Goal: Task Accomplishment & Management: Manage account settings

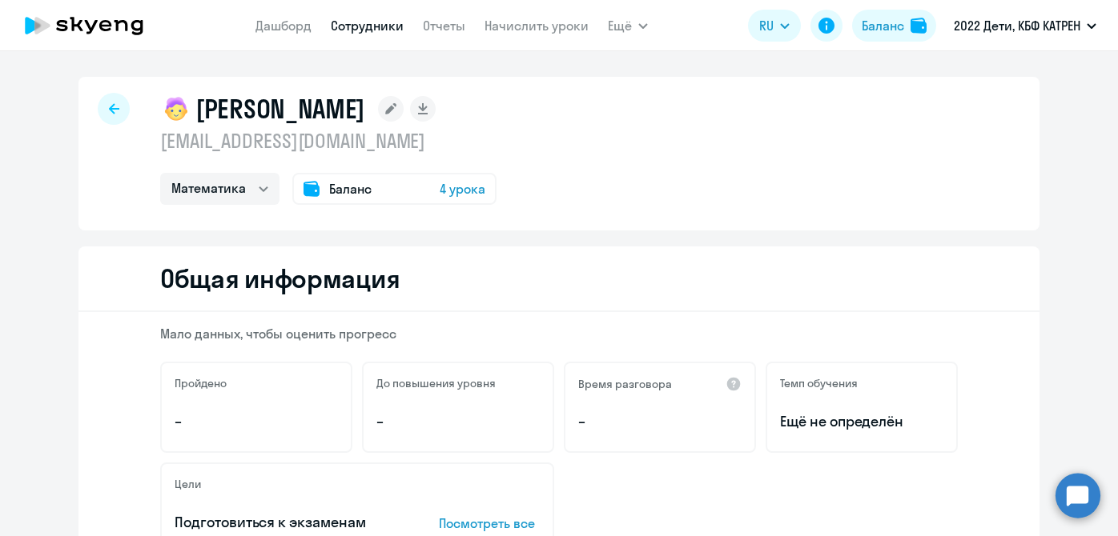
select select "math"
click at [510, 31] on link "Начислить уроки" at bounding box center [536, 26] width 104 height 16
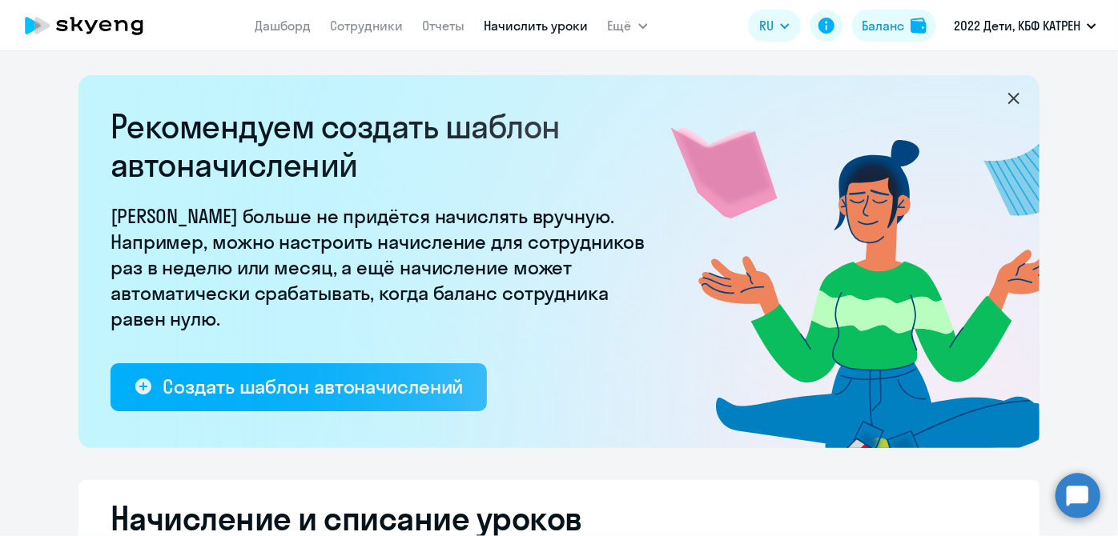
scroll to position [291, 0]
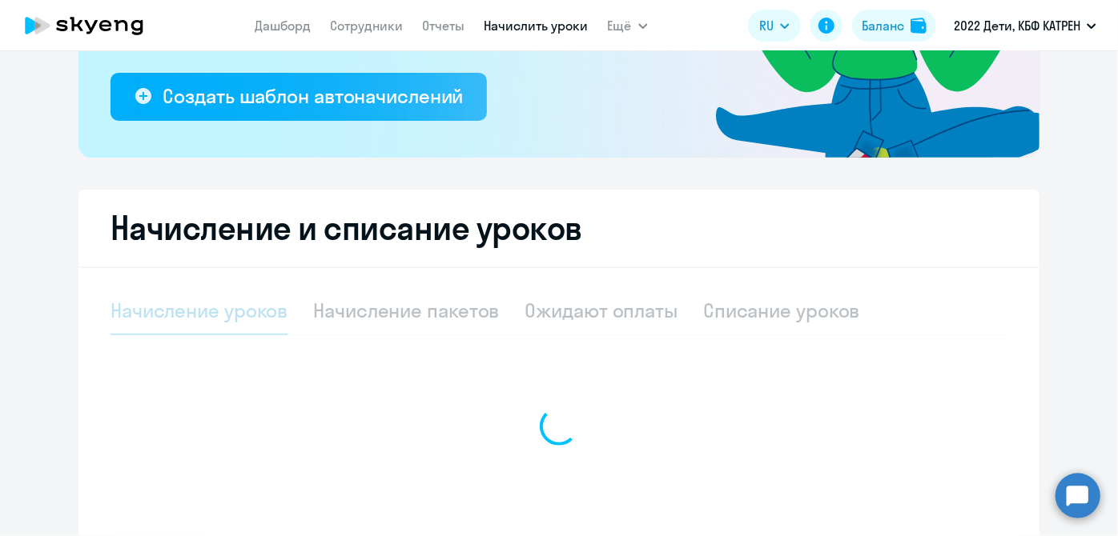
select select "10"
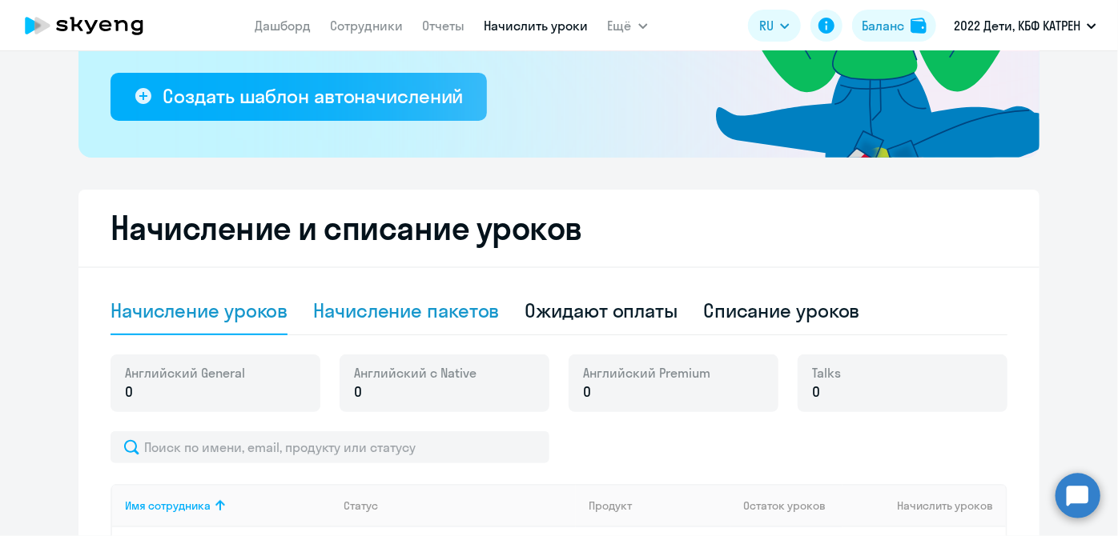
click at [403, 316] on div "Начисление пакетов" at bounding box center [406, 311] width 186 height 26
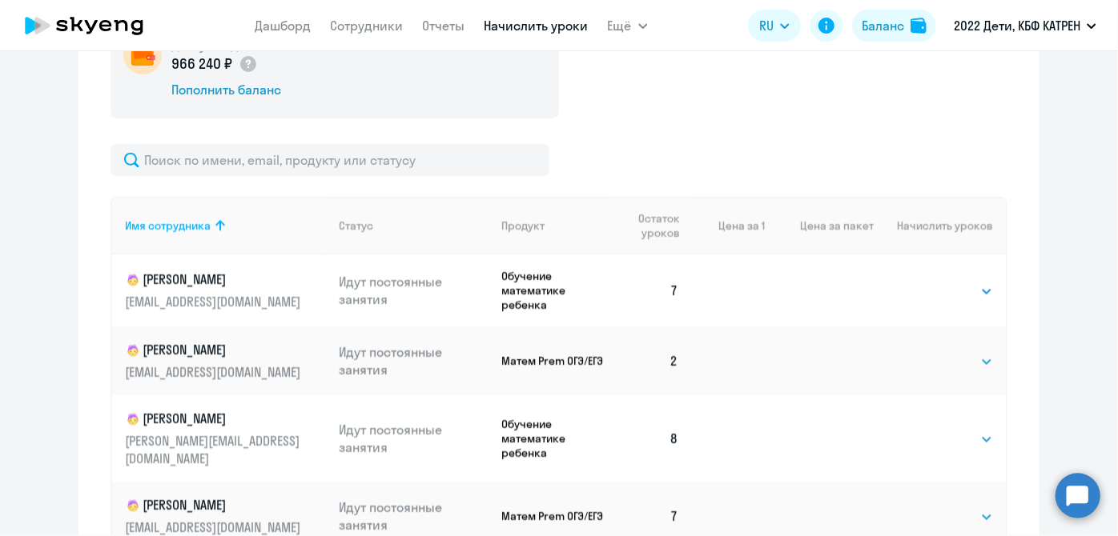
scroll to position [655, 0]
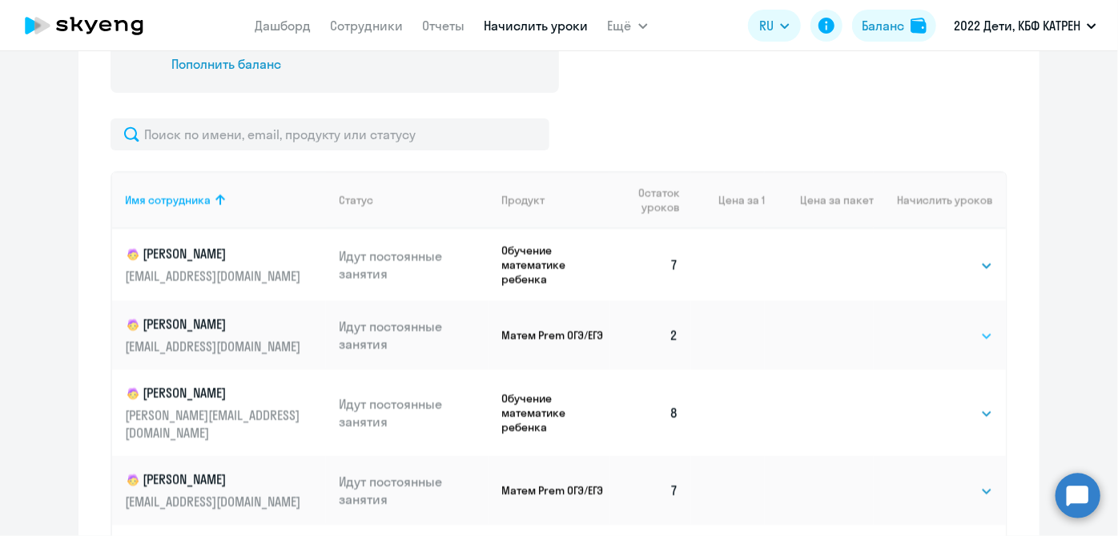
click at [971, 330] on select "Выбрать 4 8 16 32 64 128" at bounding box center [960, 336] width 66 height 19
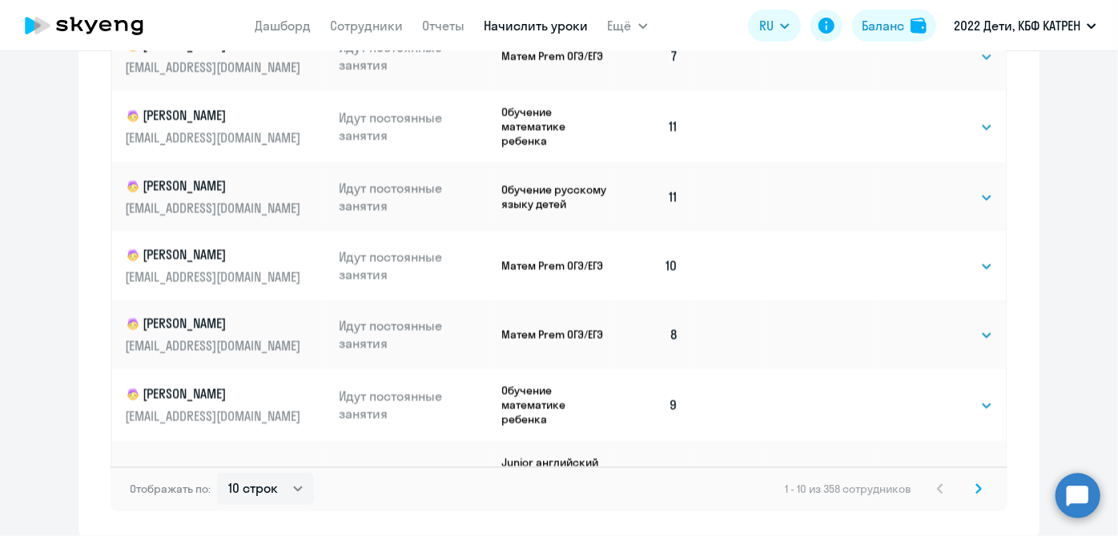
scroll to position [1154, 0]
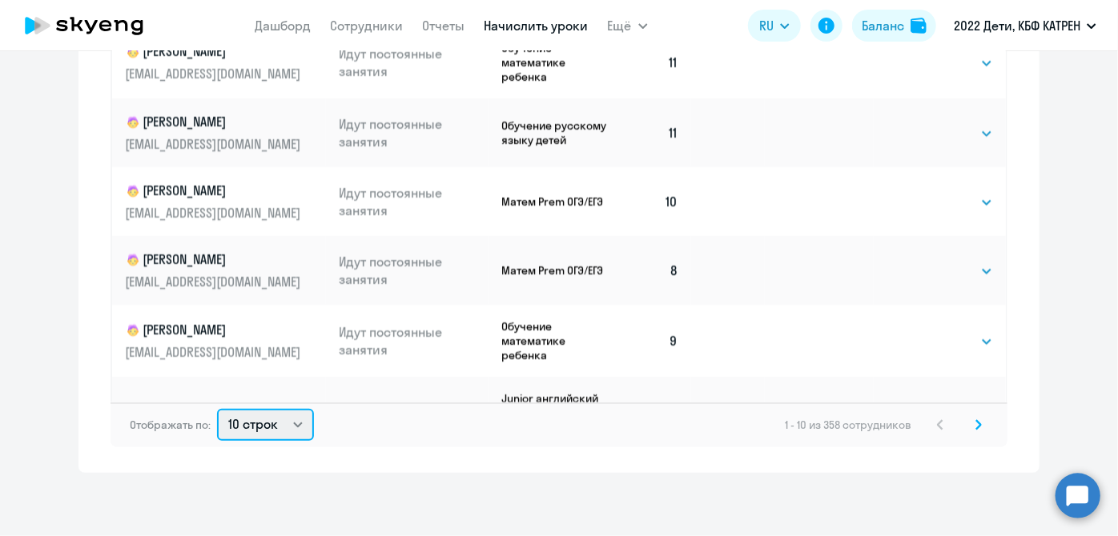
click at [286, 423] on select "10 строк 30 строк 50 строк" at bounding box center [265, 425] width 97 height 32
select select "50"
click at [217, 409] on select "10 строк 30 строк 50 строк" at bounding box center [265, 425] width 97 height 32
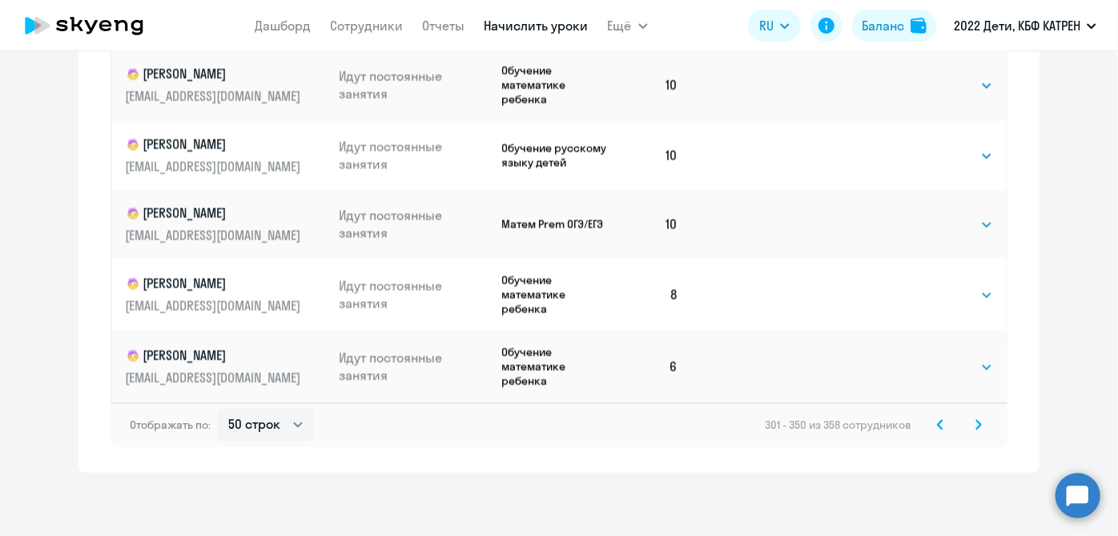
click at [937, 428] on icon at bounding box center [939, 424] width 5 height 9
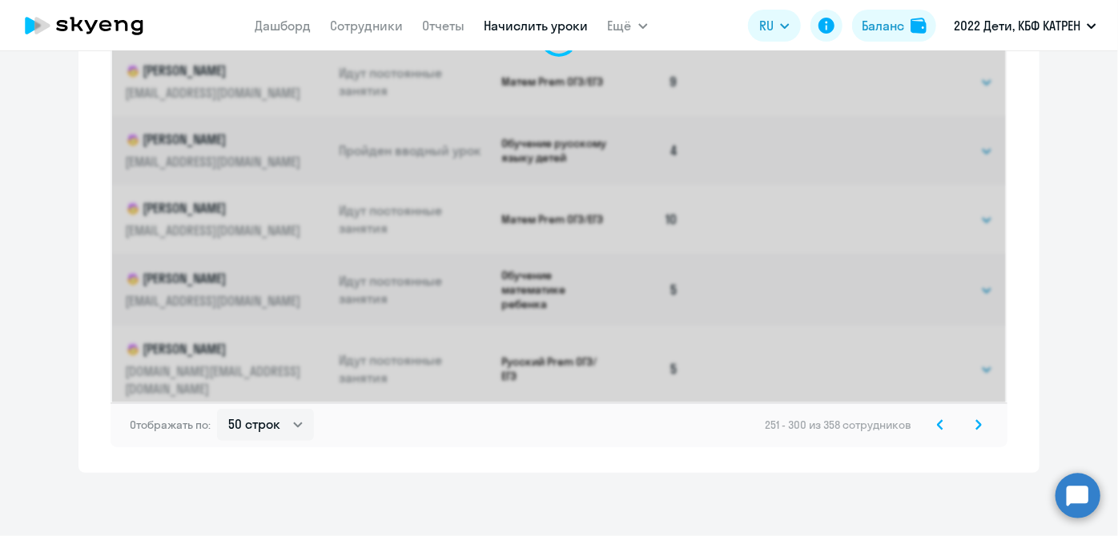
click at [937, 428] on icon at bounding box center [939, 424] width 5 height 9
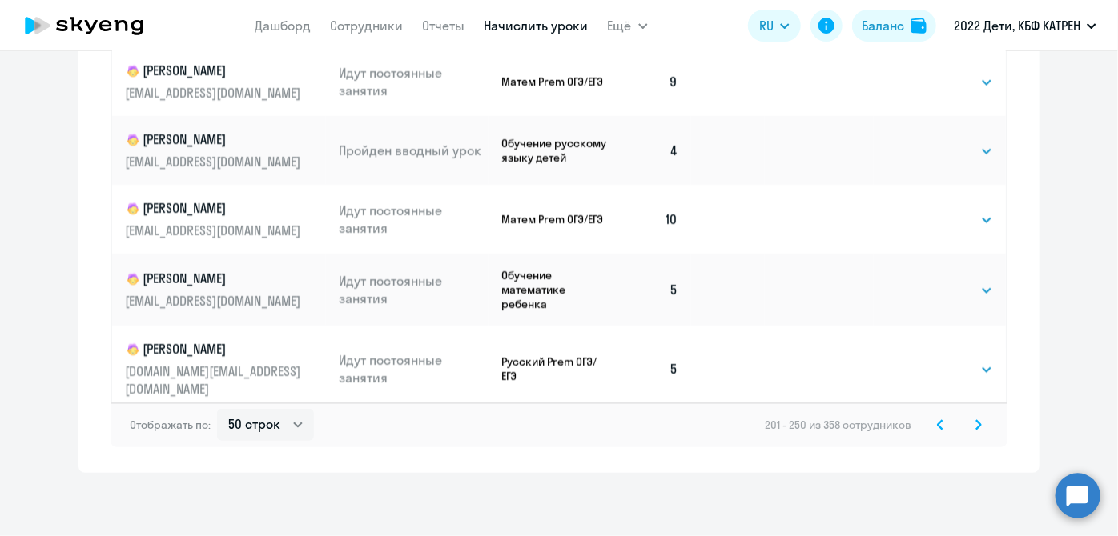
click at [937, 428] on icon at bounding box center [939, 424] width 5 height 9
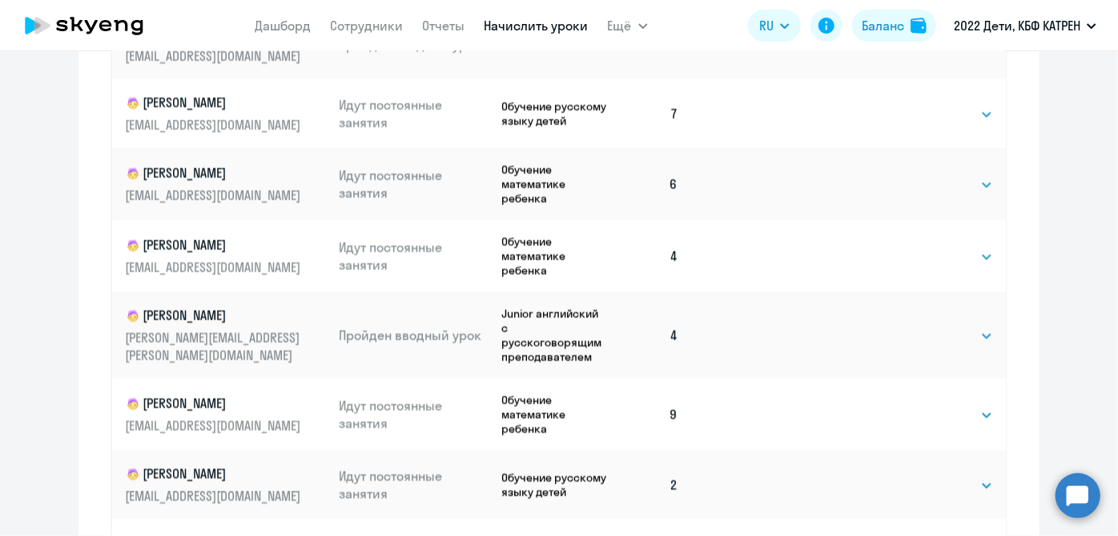
scroll to position [1154, 0]
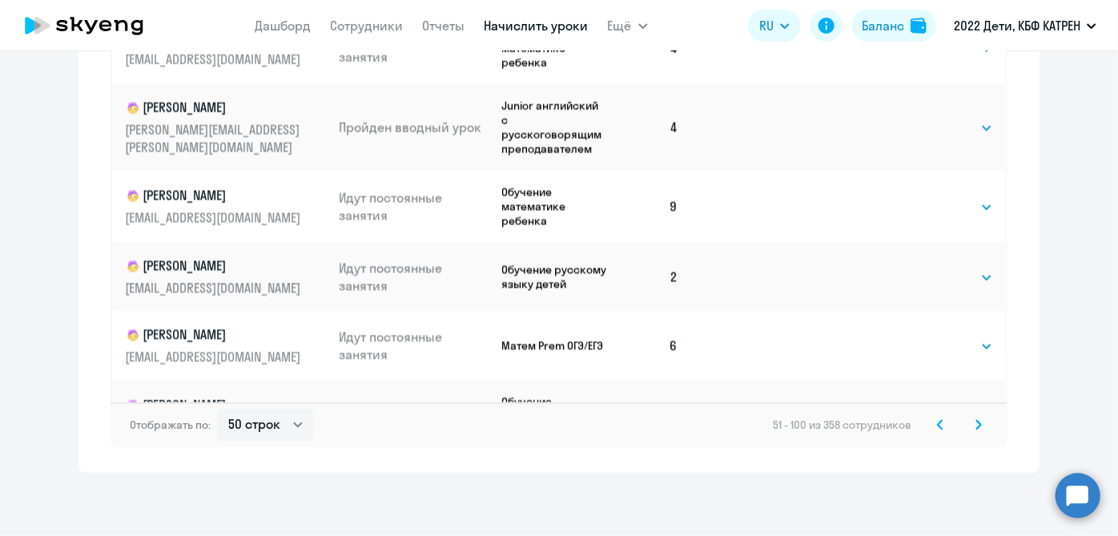
click at [937, 427] on icon at bounding box center [940, 424] width 6 height 11
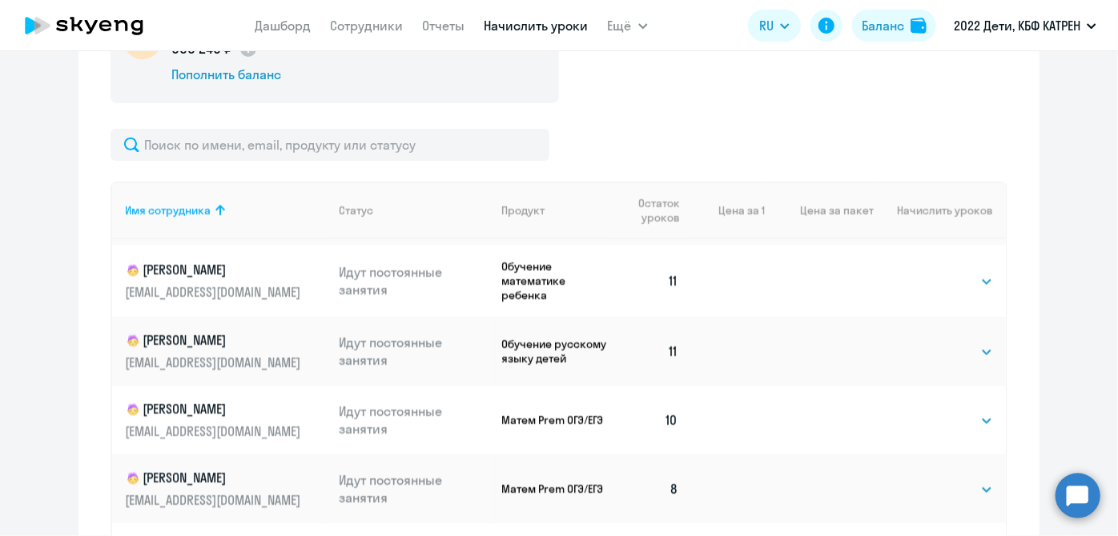
scroll to position [0, 0]
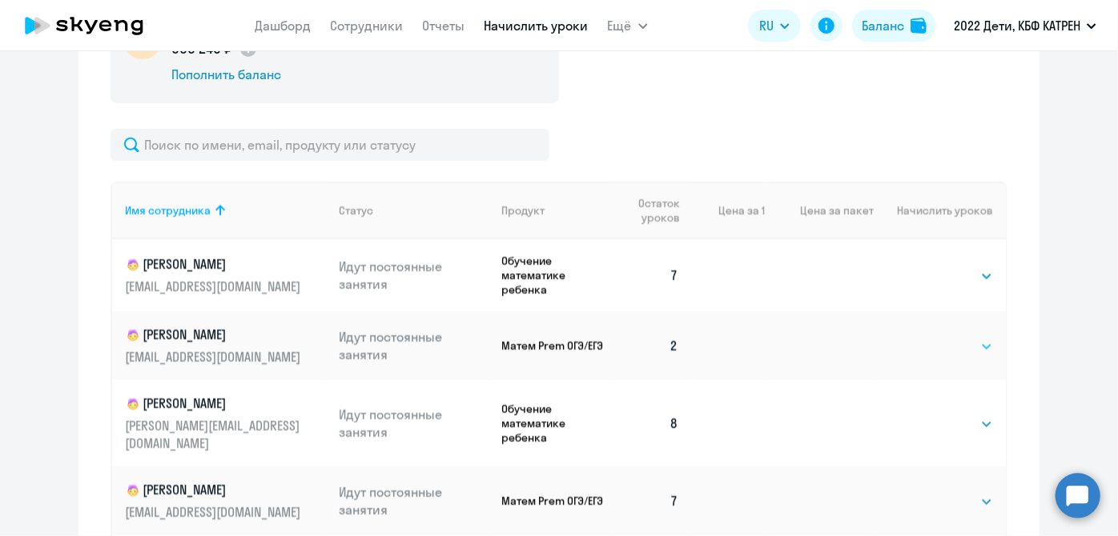
click at [973, 349] on select "Выбрать 4 8 16 32 64 128" at bounding box center [960, 346] width 66 height 19
click at [1005, 370] on div "Начисление и списание уроков Начисление уроков Начисление пакетов Ожидают оплат…" at bounding box center [558, 409] width 961 height 1146
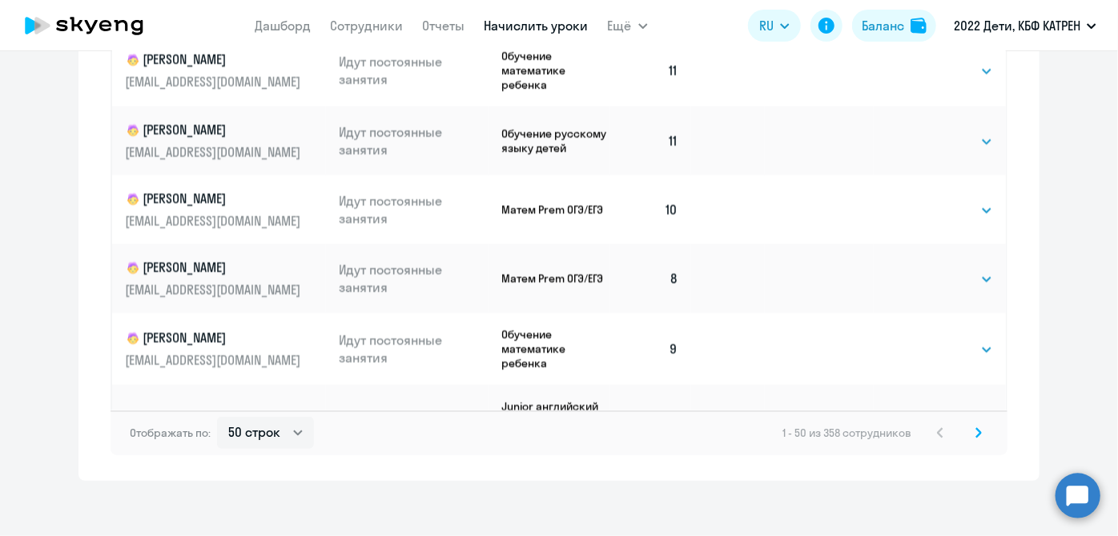
scroll to position [1154, 0]
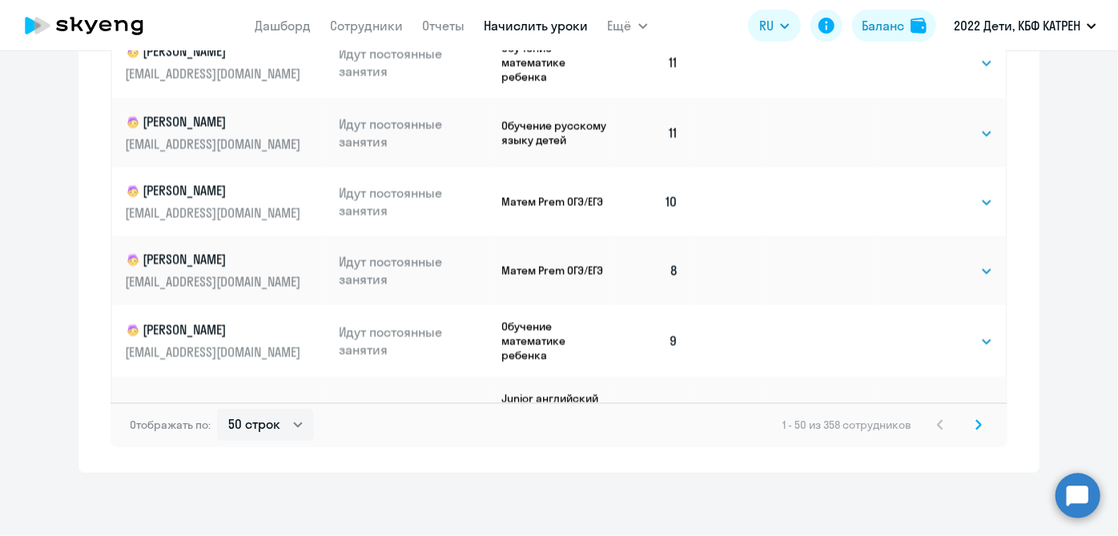
click at [976, 427] on svg-icon at bounding box center [978, 424] width 19 height 19
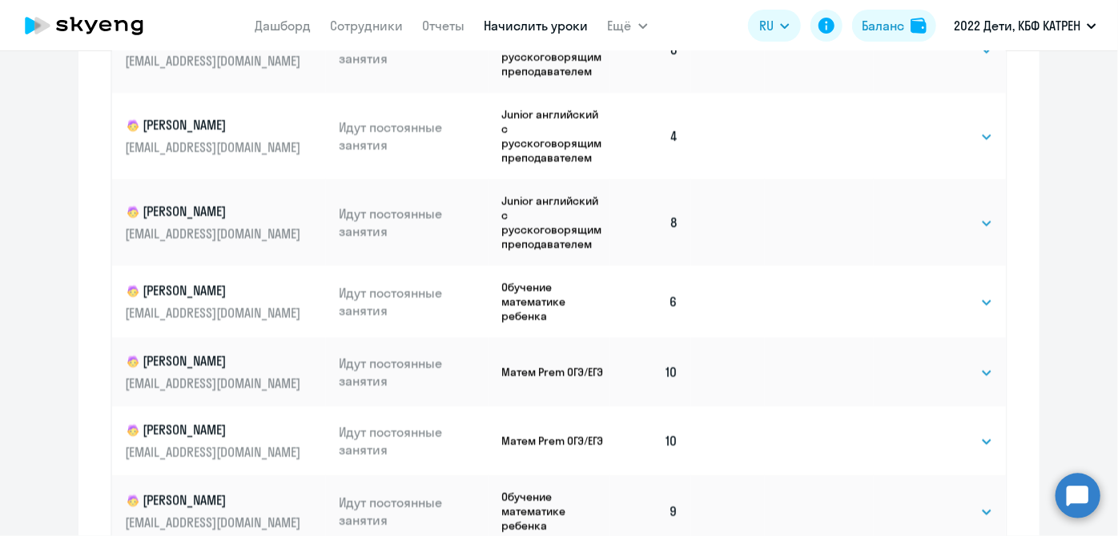
scroll to position [1008, 0]
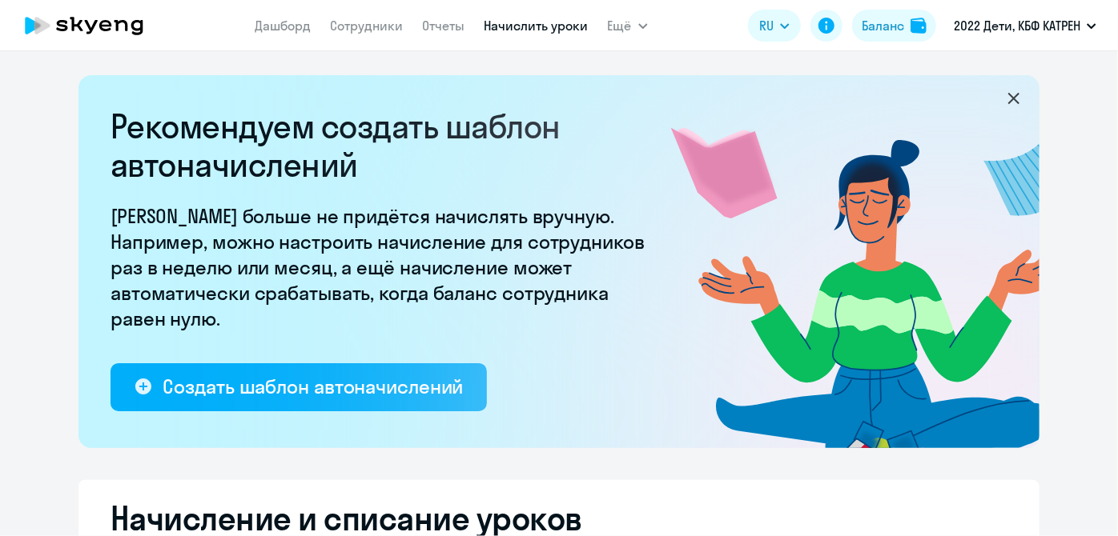
select select "10"
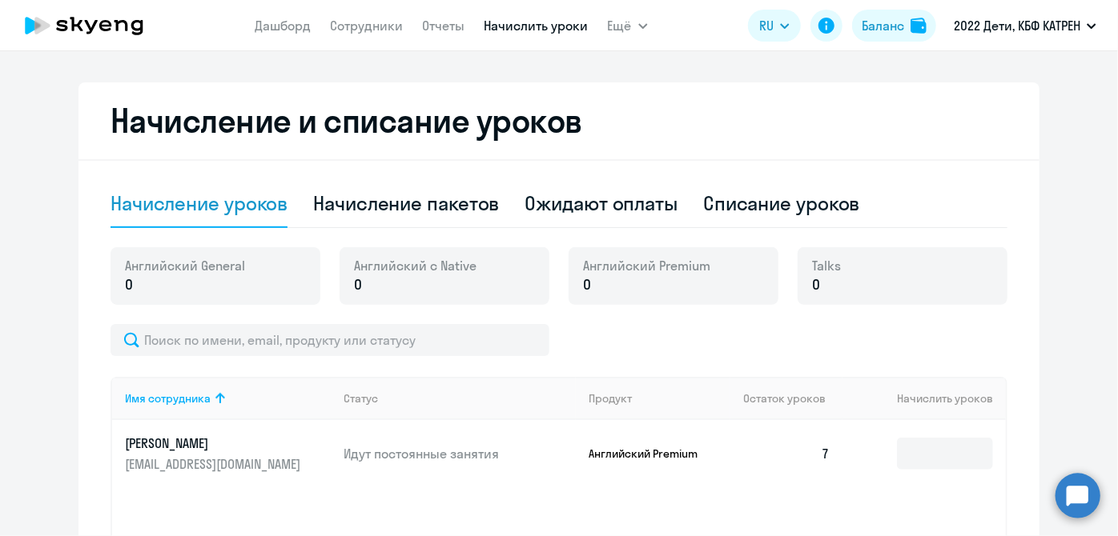
scroll to position [395, 0]
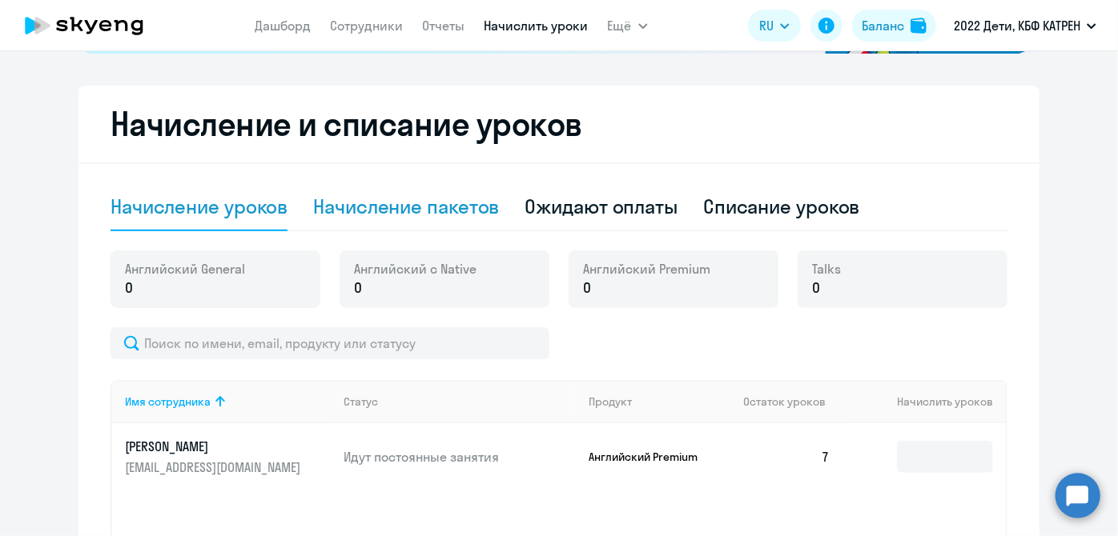
click at [392, 195] on div "Начисление пакетов" at bounding box center [406, 207] width 186 height 26
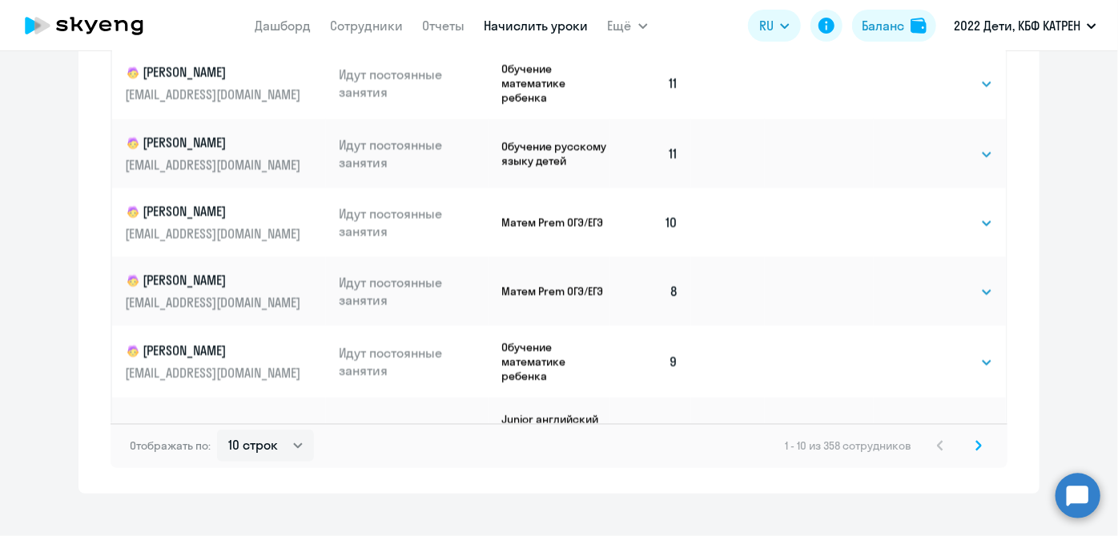
scroll to position [1154, 0]
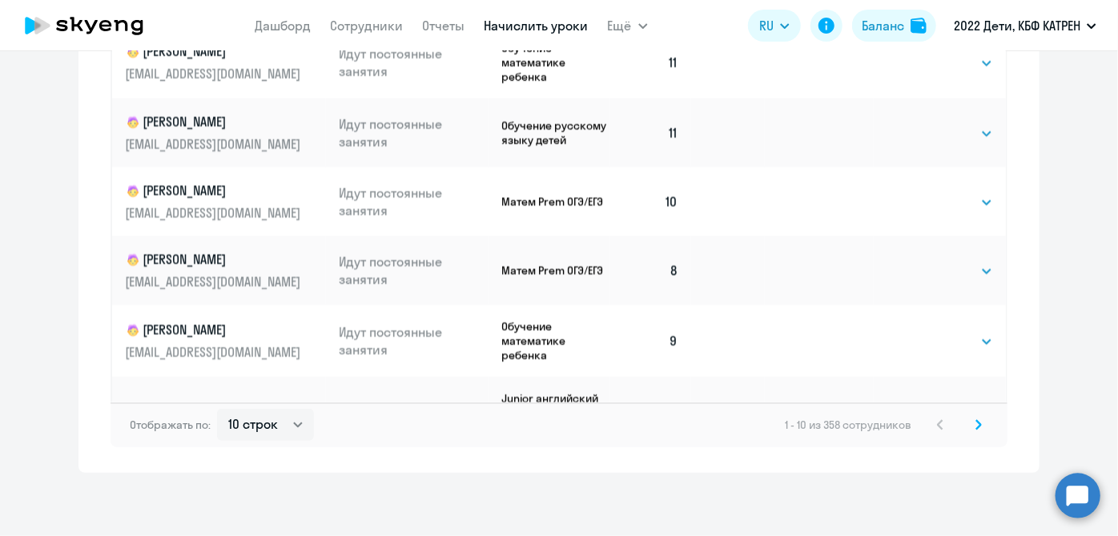
click at [933, 427] on div "1 - 10 из 358 сотрудников" at bounding box center [886, 424] width 203 height 19
click at [288, 419] on select "10 строк 30 строк 50 строк" at bounding box center [265, 425] width 97 height 32
select select "50"
click at [217, 409] on select "10 строк 30 строк 50 строк" at bounding box center [265, 425] width 97 height 32
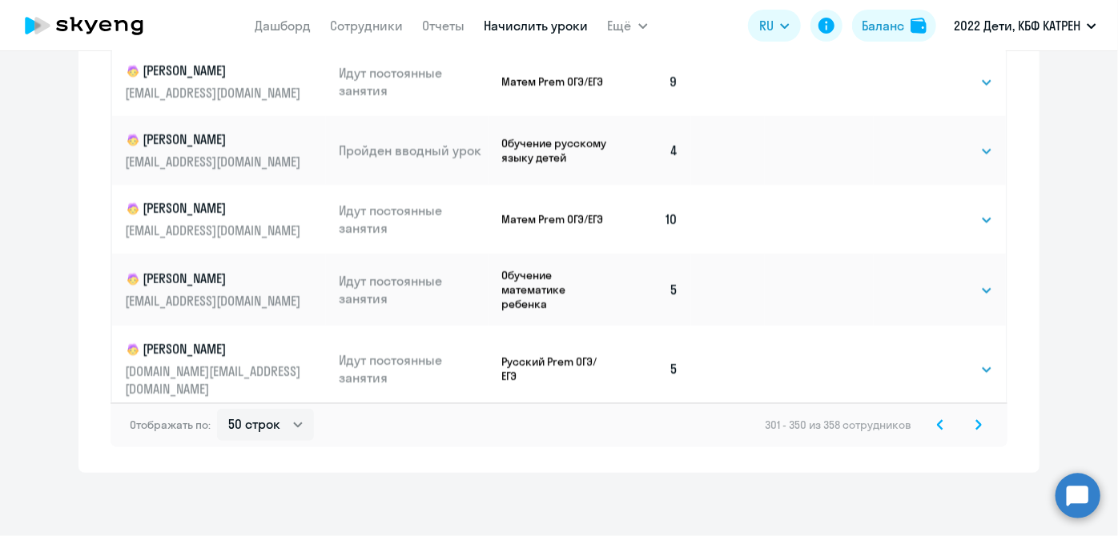
click at [930, 425] on svg-icon at bounding box center [939, 424] width 19 height 19
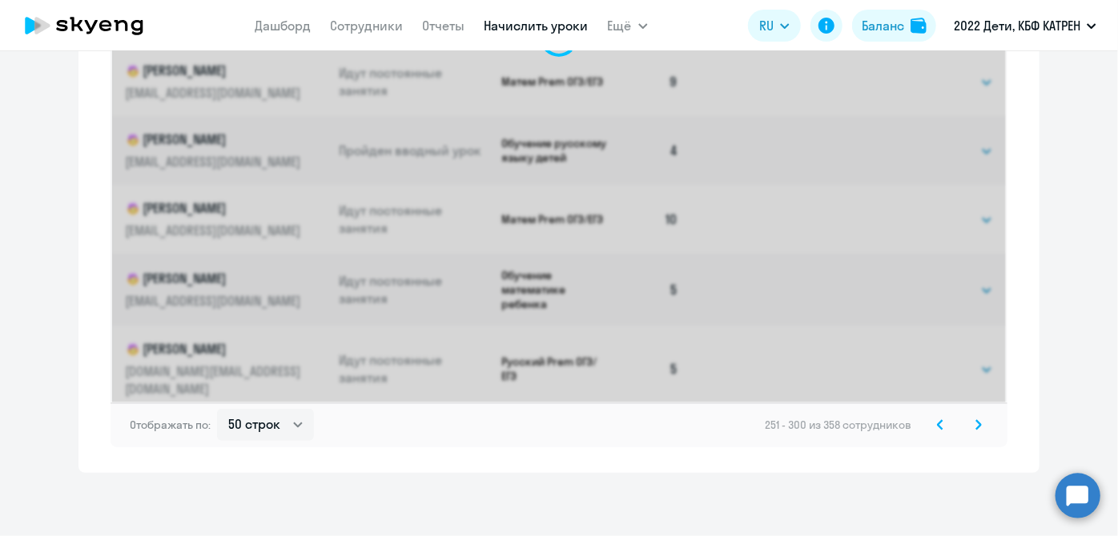
click at [930, 425] on svg-icon at bounding box center [939, 424] width 19 height 19
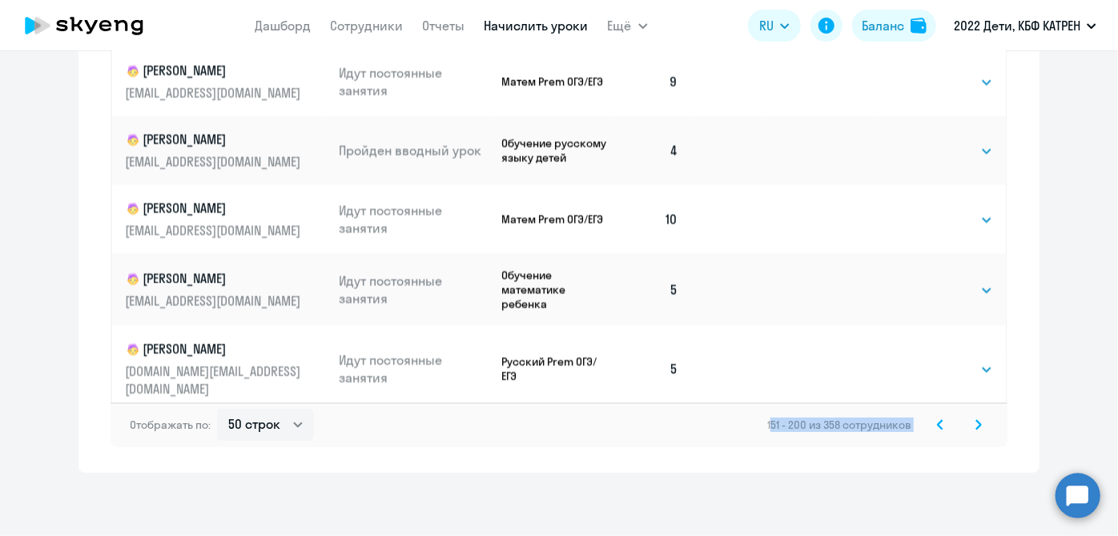
click at [930, 425] on svg-icon at bounding box center [939, 424] width 19 height 19
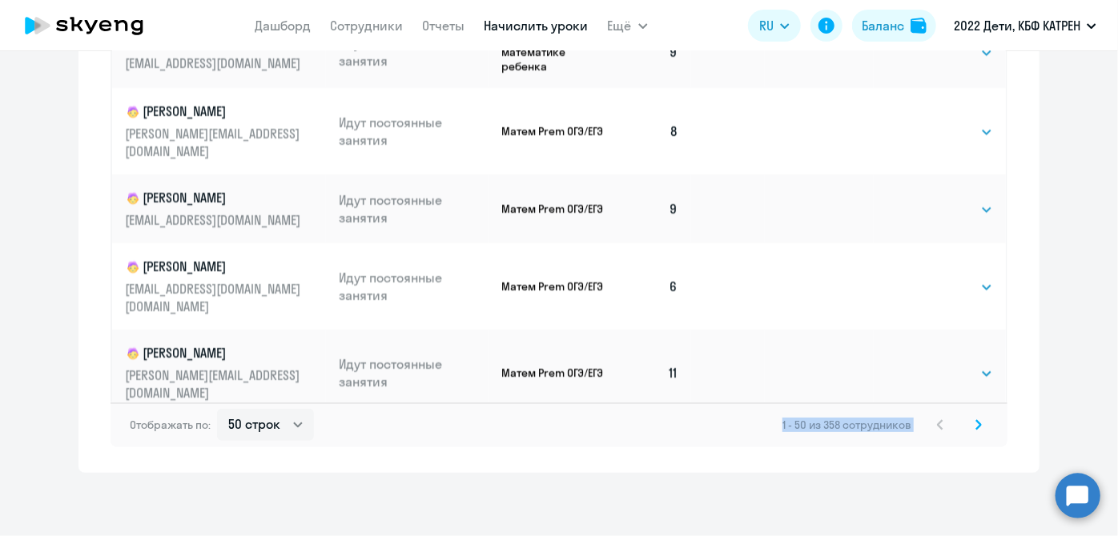
scroll to position [2922, 0]
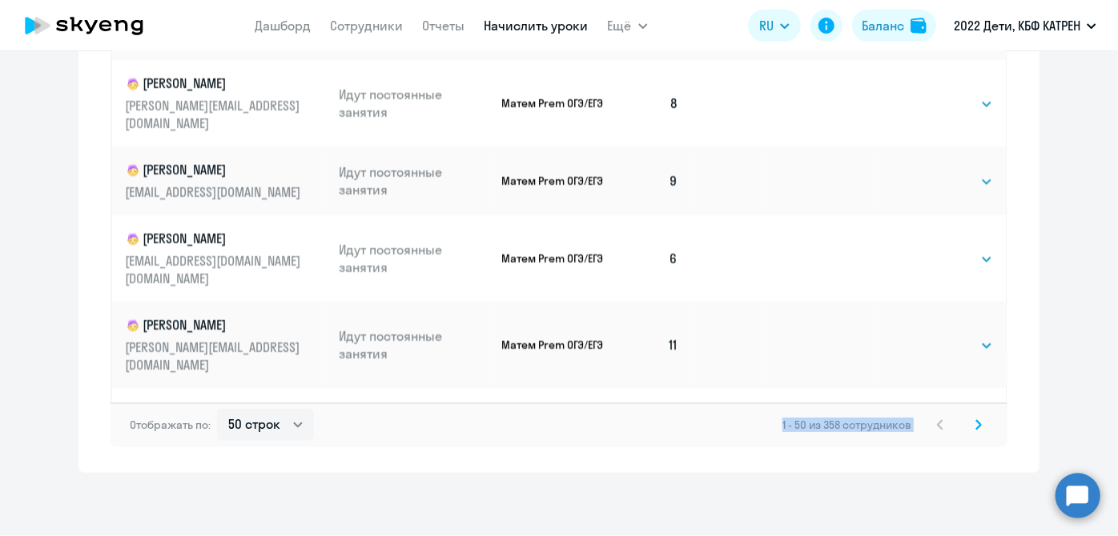
click at [975, 427] on icon at bounding box center [978, 424] width 6 height 11
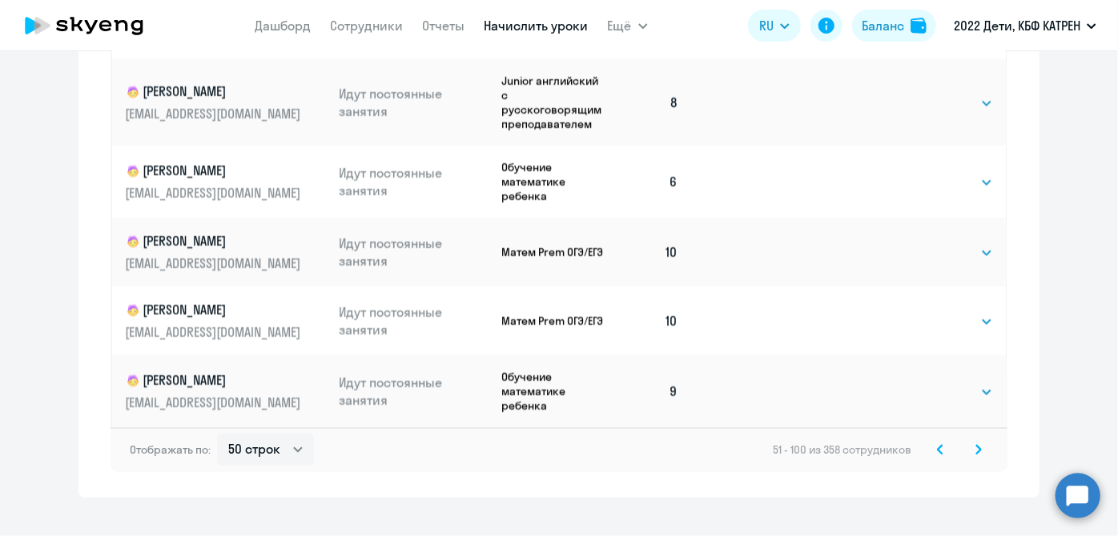
scroll to position [1154, 0]
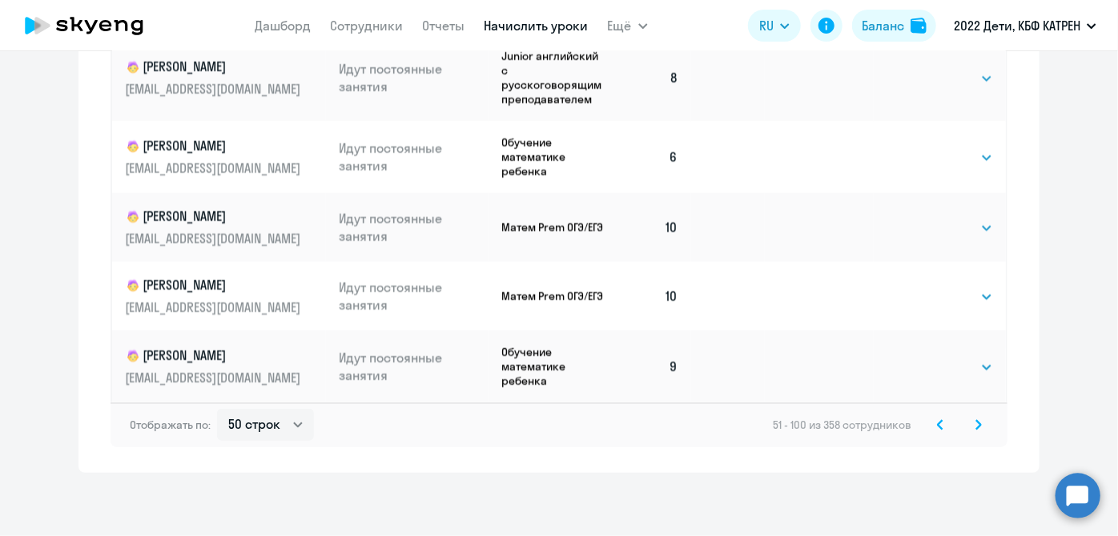
click at [969, 428] on svg-icon at bounding box center [978, 424] width 19 height 19
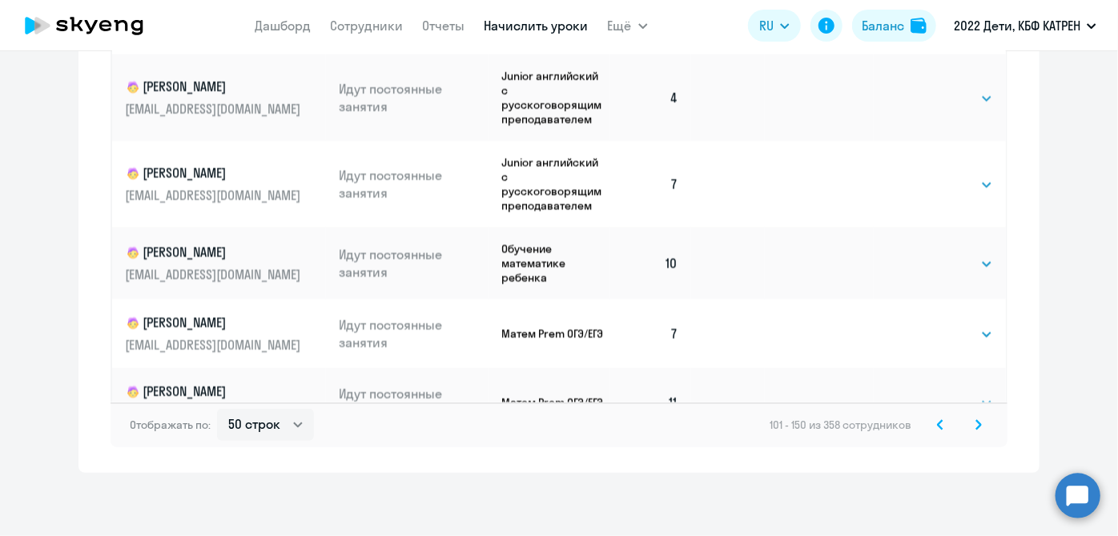
click at [973, 430] on svg-icon at bounding box center [978, 424] width 19 height 19
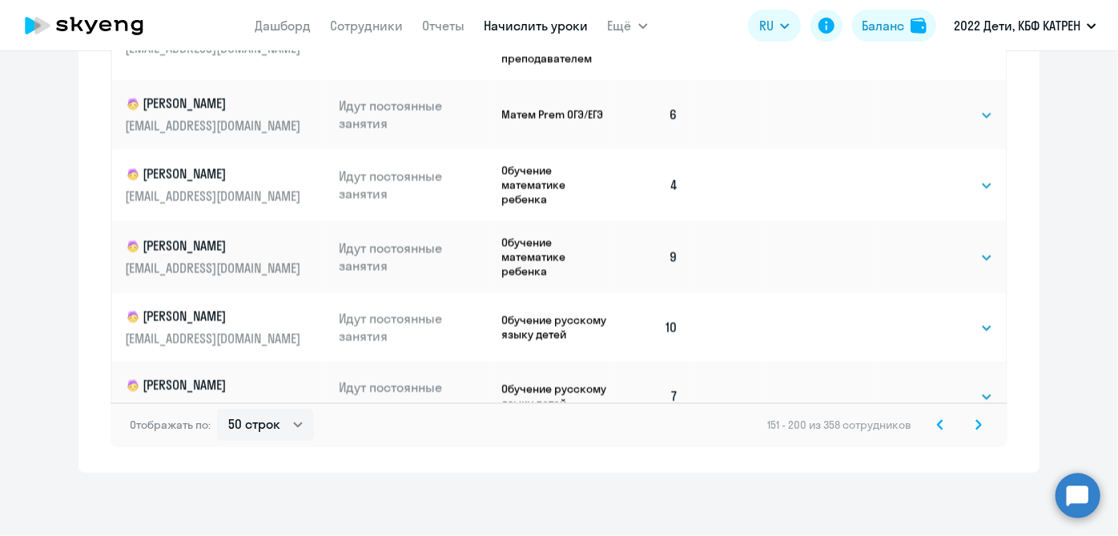
click at [976, 425] on icon at bounding box center [978, 424] width 5 height 9
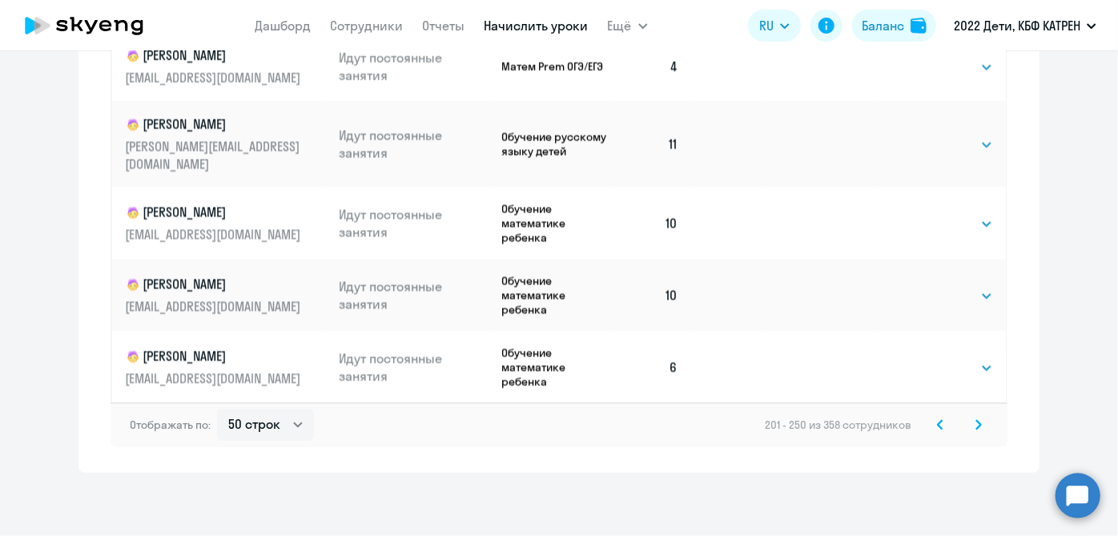
click at [975, 424] on icon at bounding box center [978, 424] width 6 height 11
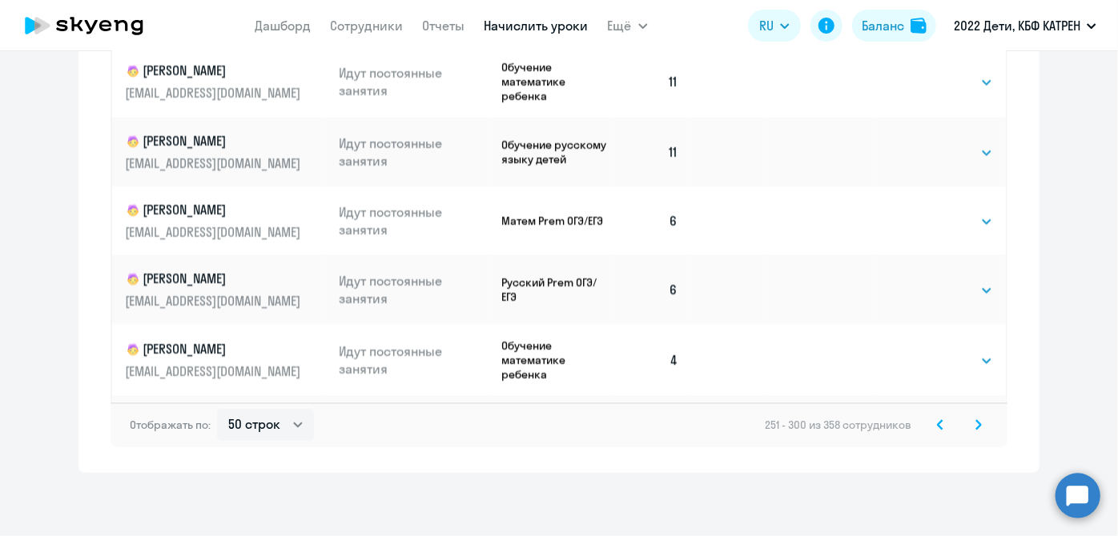
click at [977, 427] on svg-icon at bounding box center [978, 424] width 19 height 19
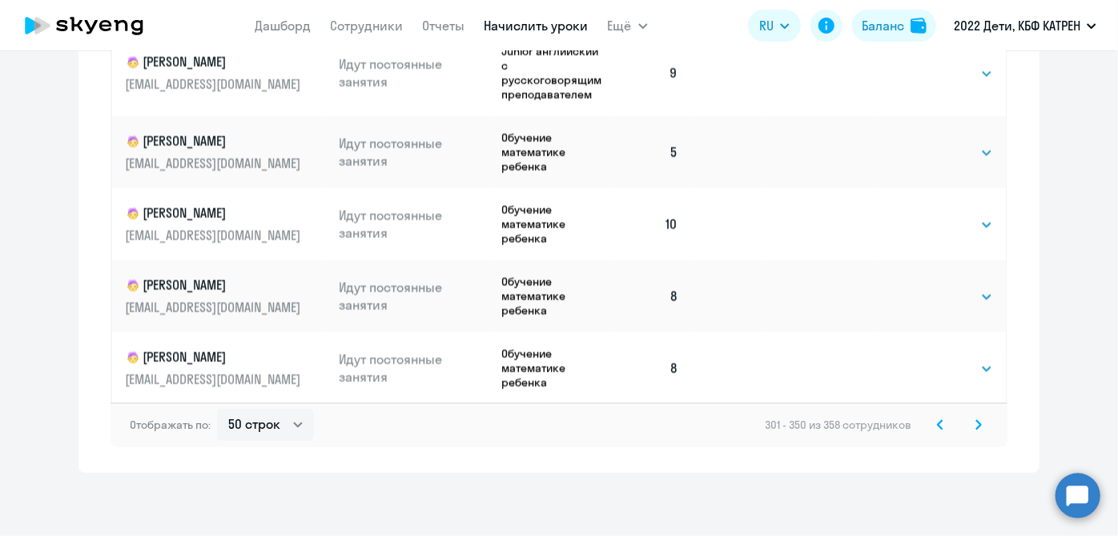
click at [975, 423] on icon at bounding box center [978, 424] width 6 height 11
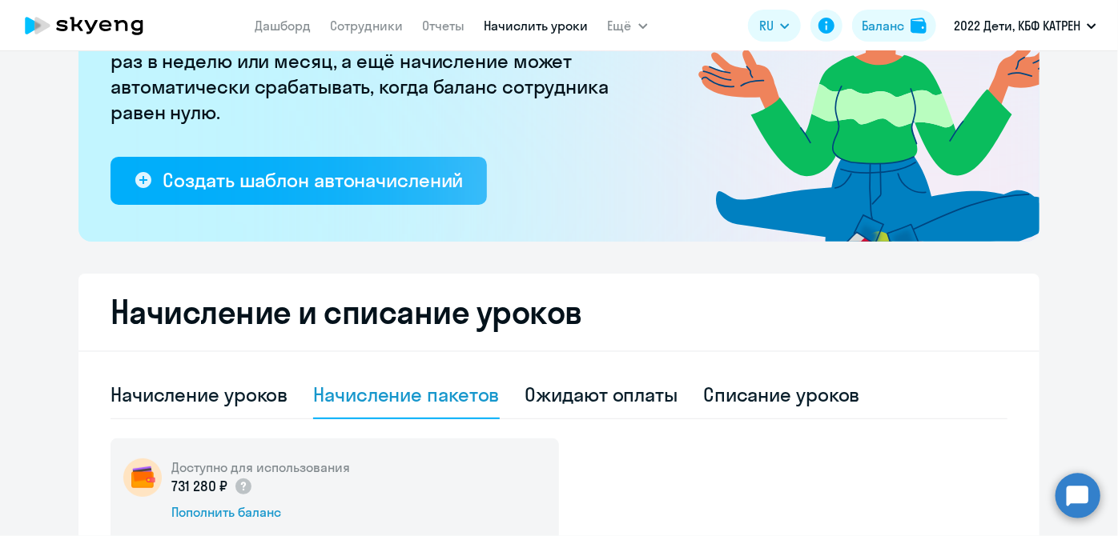
scroll to position [0, 0]
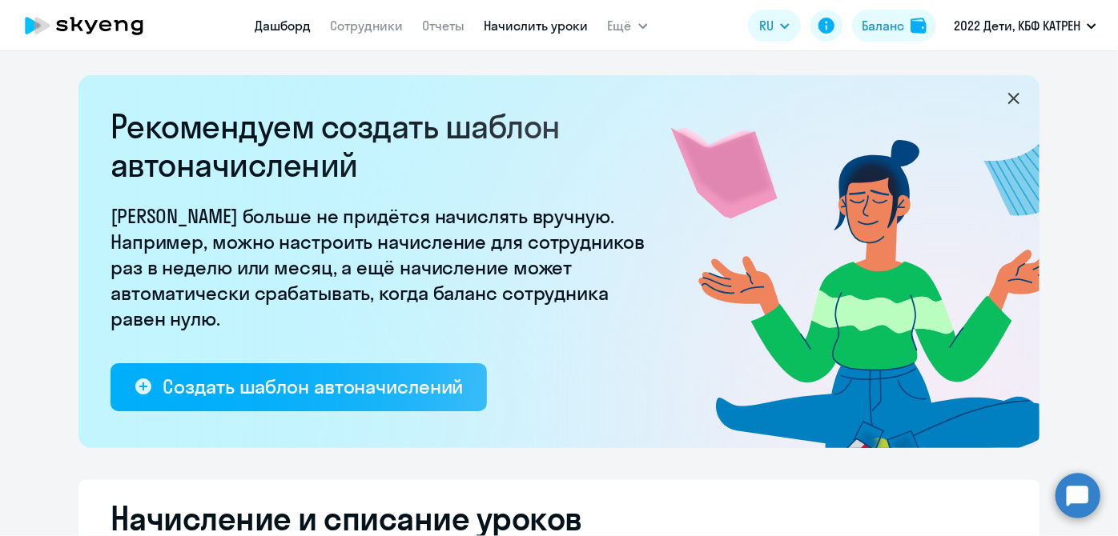
click at [263, 24] on link "Дашборд" at bounding box center [283, 26] width 56 height 16
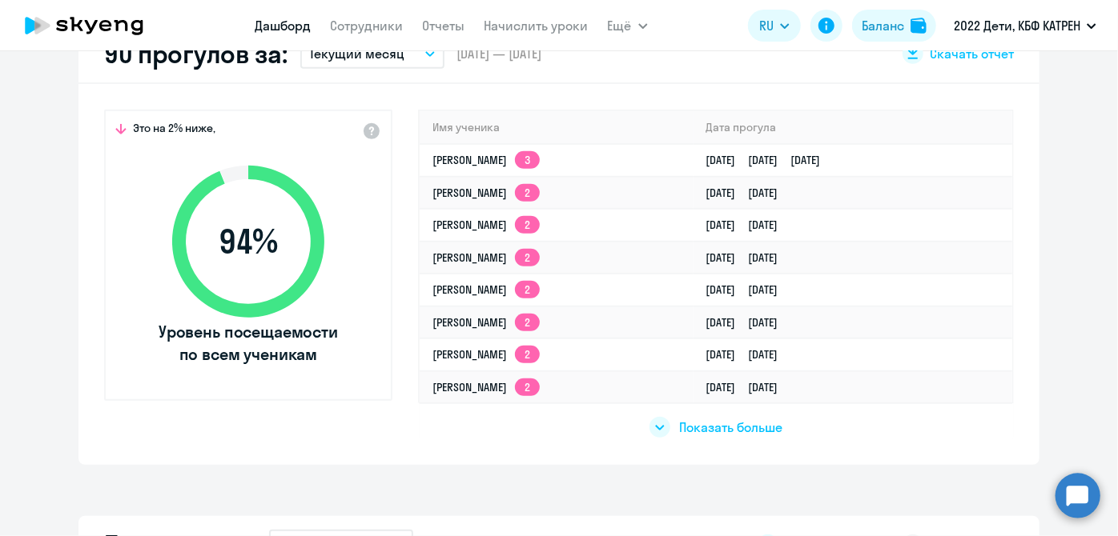
scroll to position [509, 0]
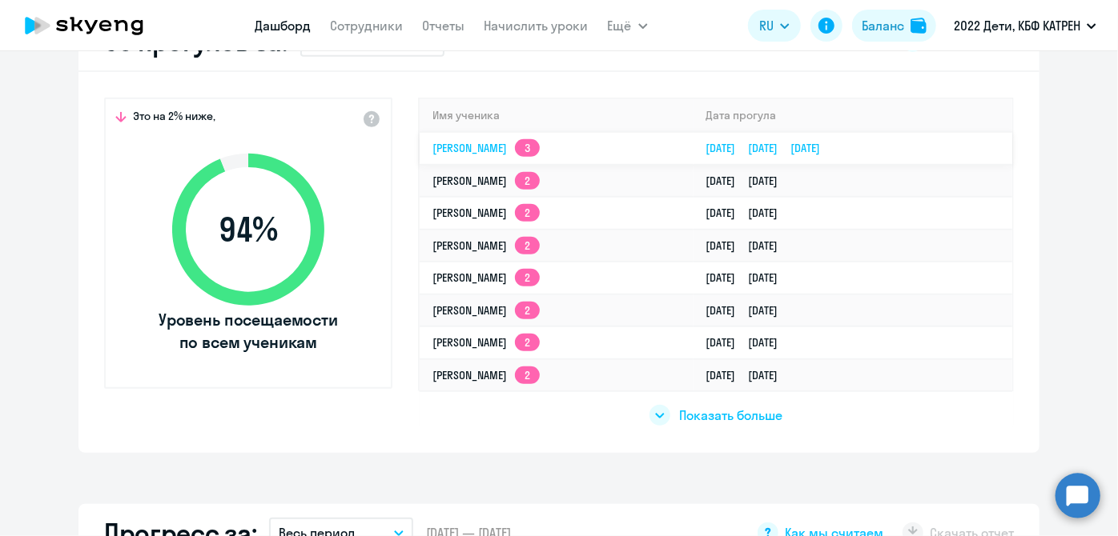
select select "30"
click at [506, 155] on td "[PERSON_NAME] 3" at bounding box center [556, 148] width 274 height 33
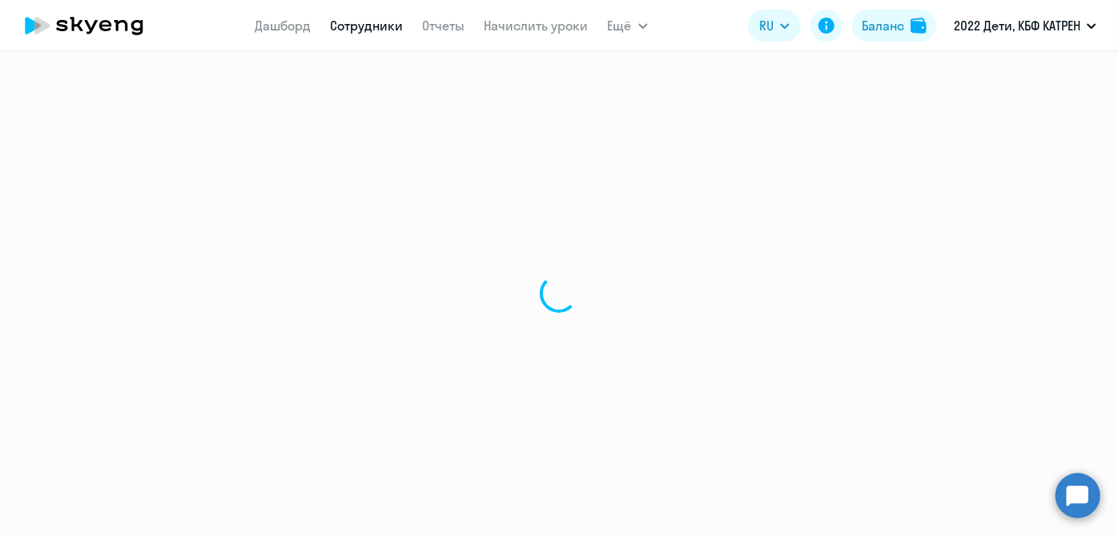
select select "english"
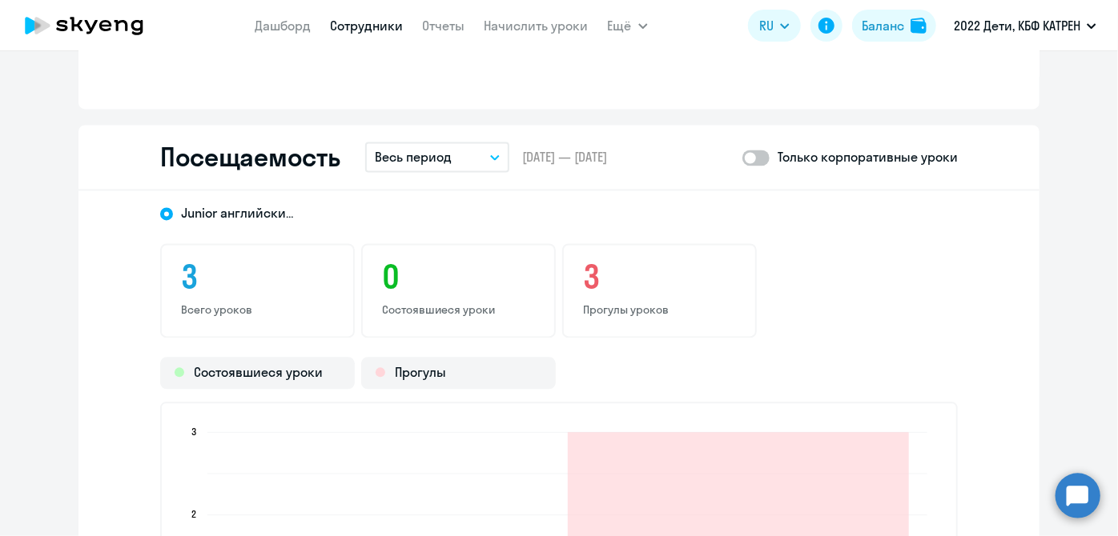
scroll to position [1528, 0]
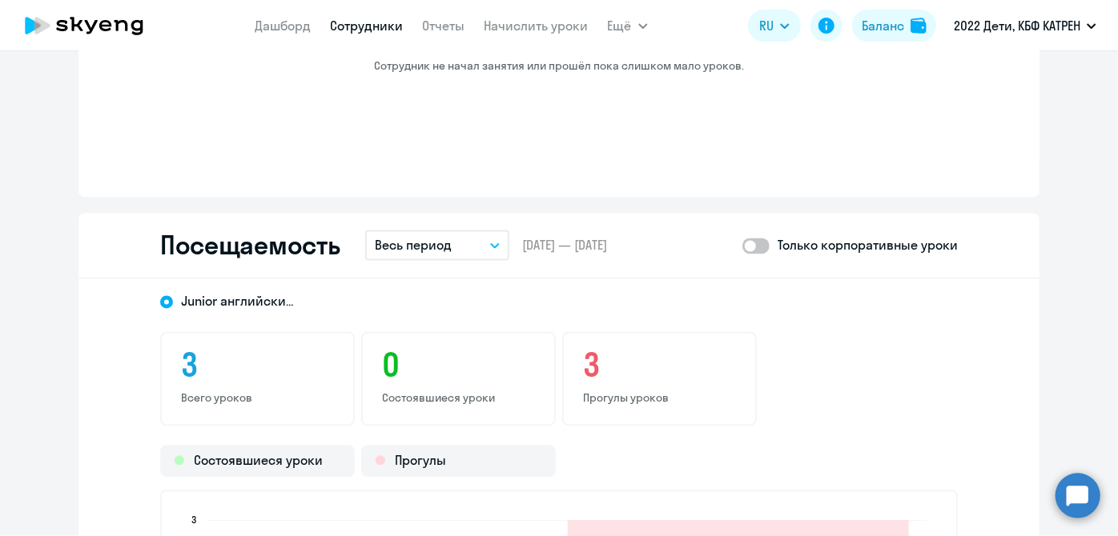
click at [490, 243] on icon "button" at bounding box center [495, 246] width 10 height 6
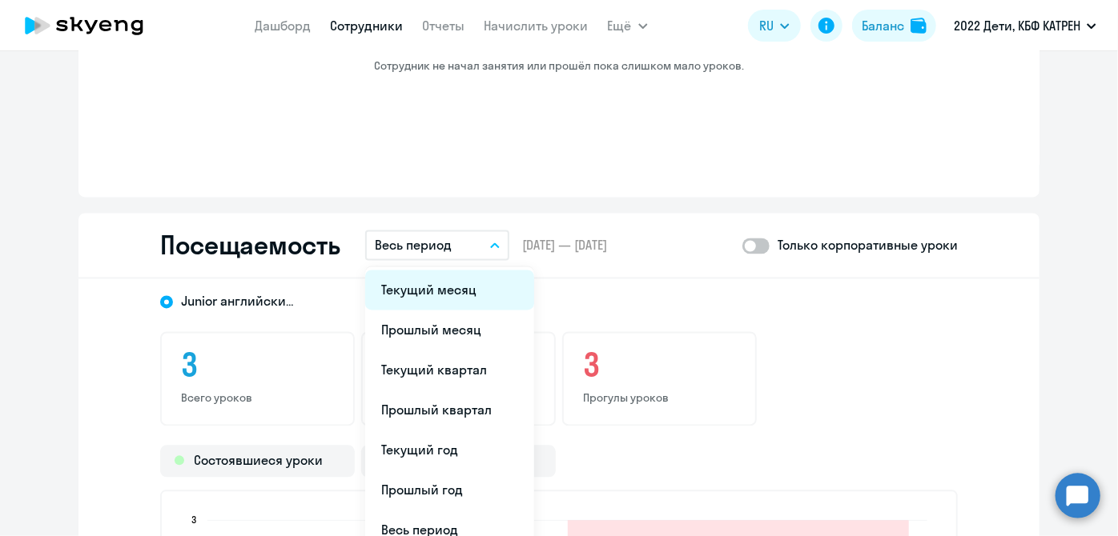
click at [403, 295] on li "Текущий месяц" at bounding box center [449, 291] width 169 height 40
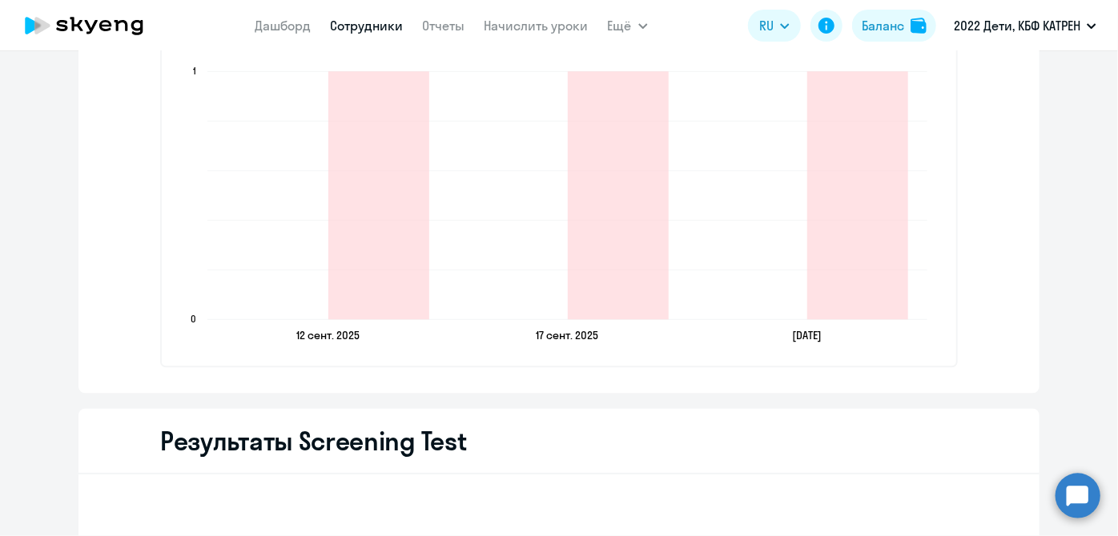
scroll to position [1965, 0]
